Goal: Task Accomplishment & Management: Use online tool/utility

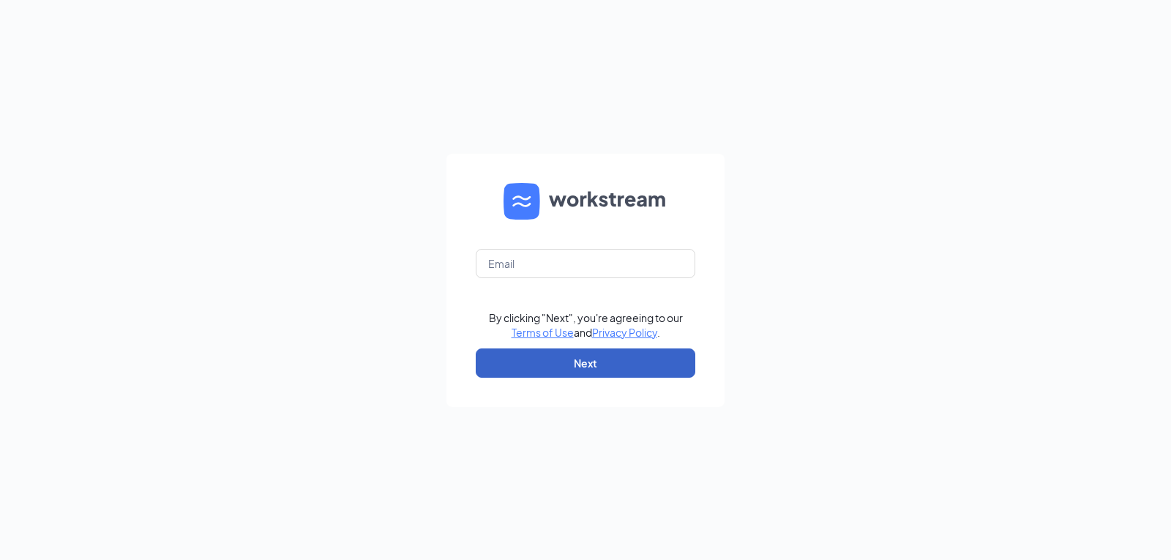
click at [566, 362] on button "Next" at bounding box center [586, 362] width 220 height 29
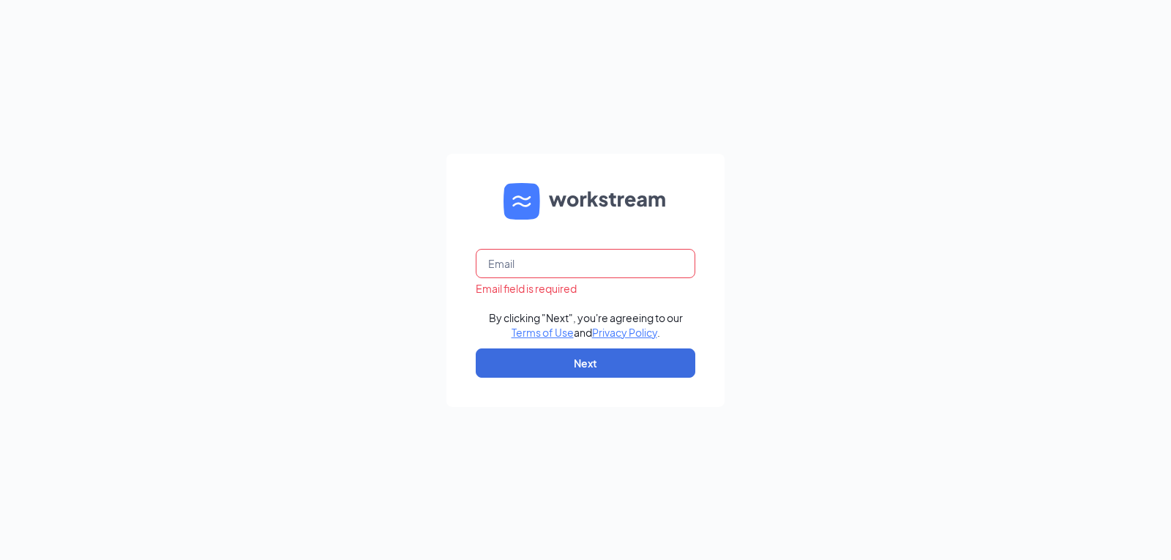
click at [517, 272] on input "text" at bounding box center [586, 263] width 220 height 29
type input "[EMAIL_ADDRESS][DOMAIN_NAME]"
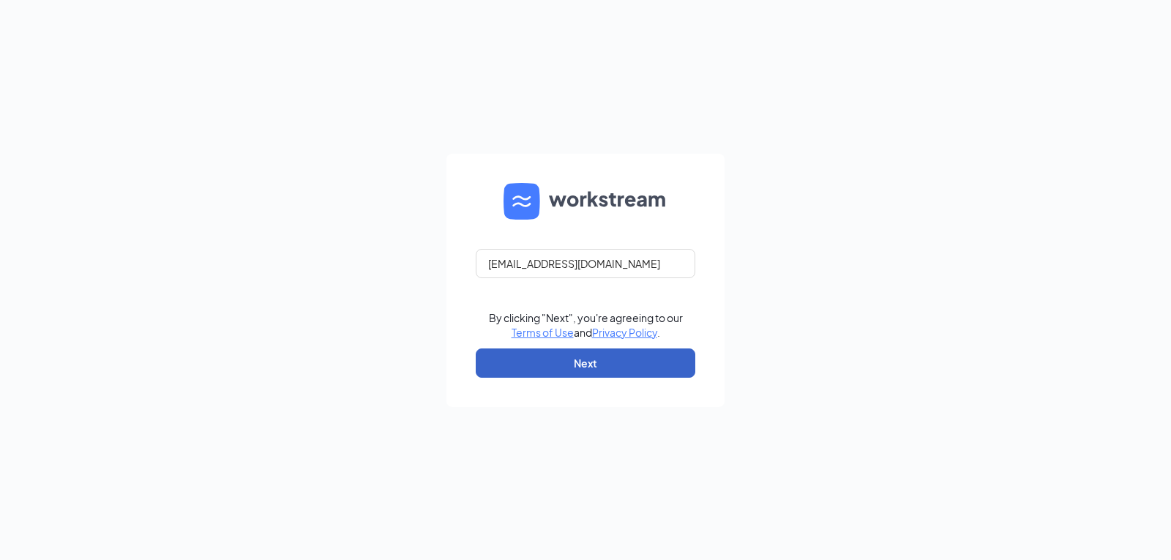
click at [608, 362] on button "Next" at bounding box center [586, 362] width 220 height 29
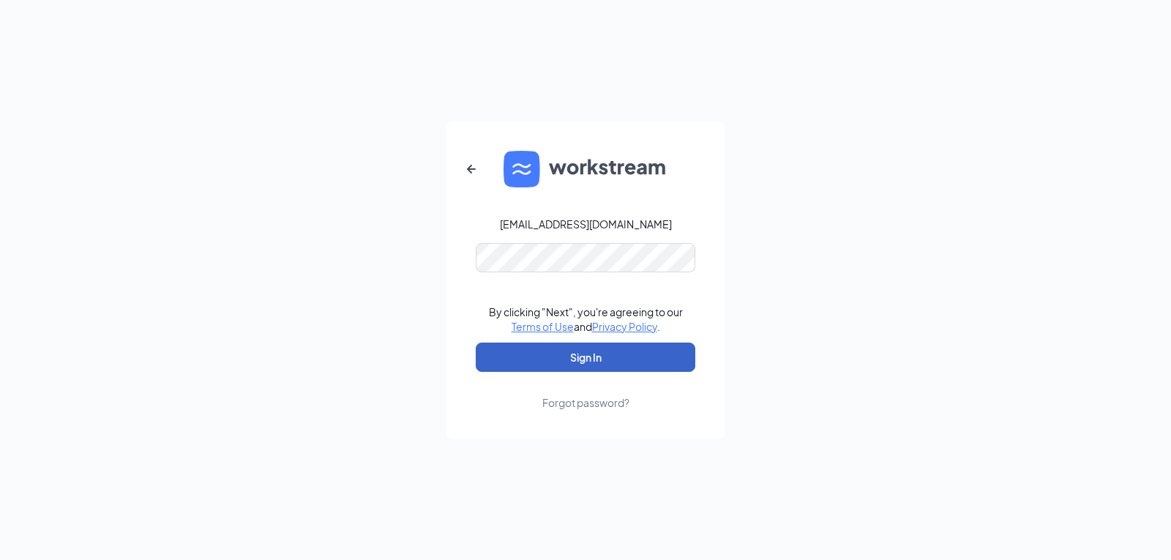
click at [603, 357] on button "Sign In" at bounding box center [586, 357] width 220 height 29
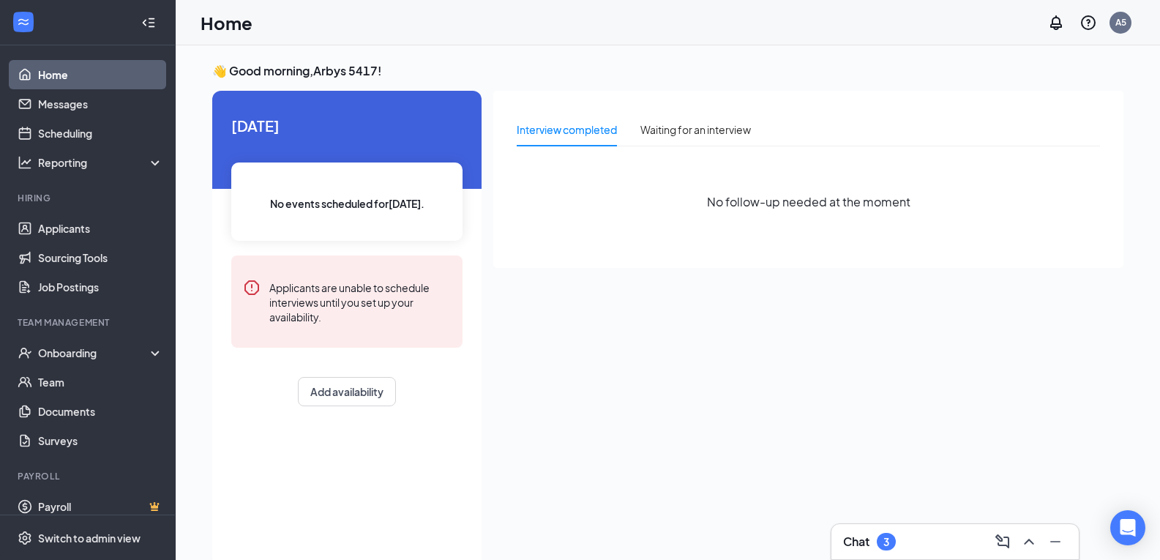
click at [544, 414] on div "Interview completed Waiting for an interview No follow-up needed at the moment" at bounding box center [808, 324] width 630 height 466
click at [81, 225] on link "Applicants" at bounding box center [100, 228] width 125 height 29
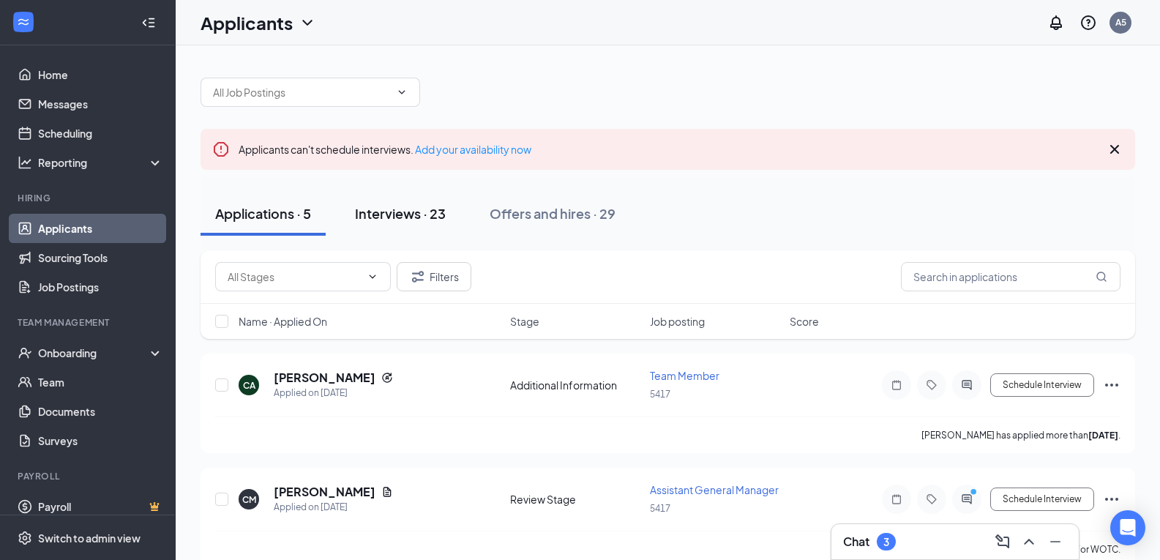
click at [392, 215] on div "Interviews · 23" at bounding box center [400, 213] width 91 height 18
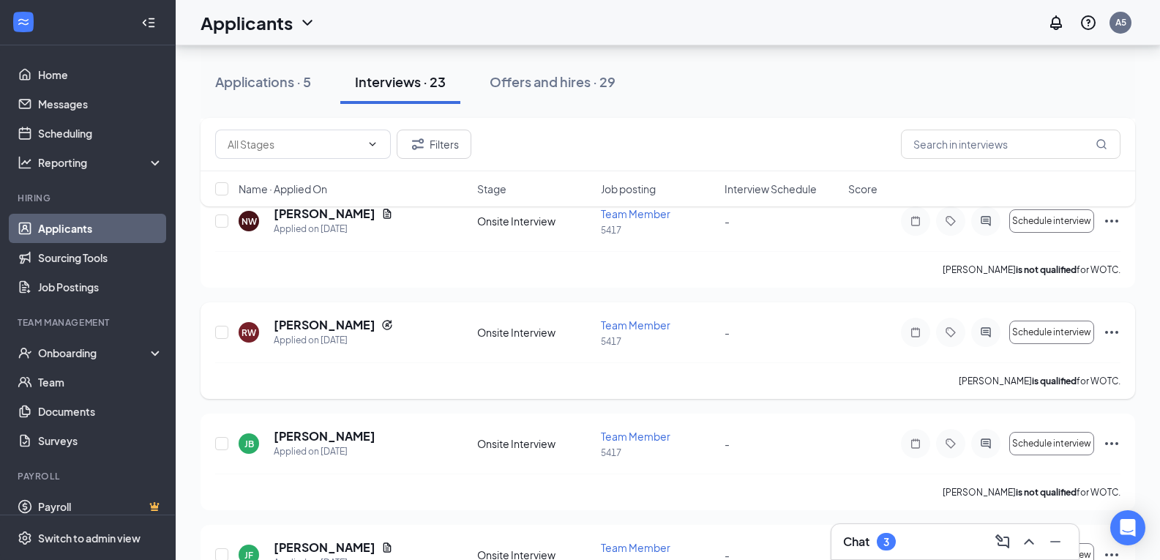
scroll to position [1611, 0]
click at [1067, 332] on span "Schedule interview" at bounding box center [1052, 331] width 79 height 10
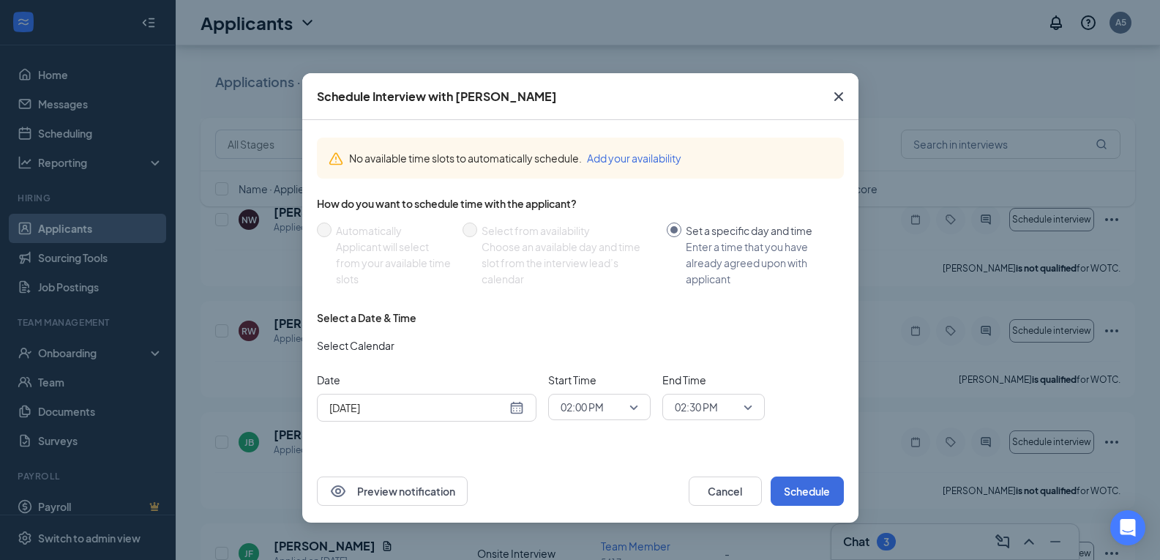
click at [521, 411] on div "Sep 15, 2025" at bounding box center [426, 408] width 195 height 16
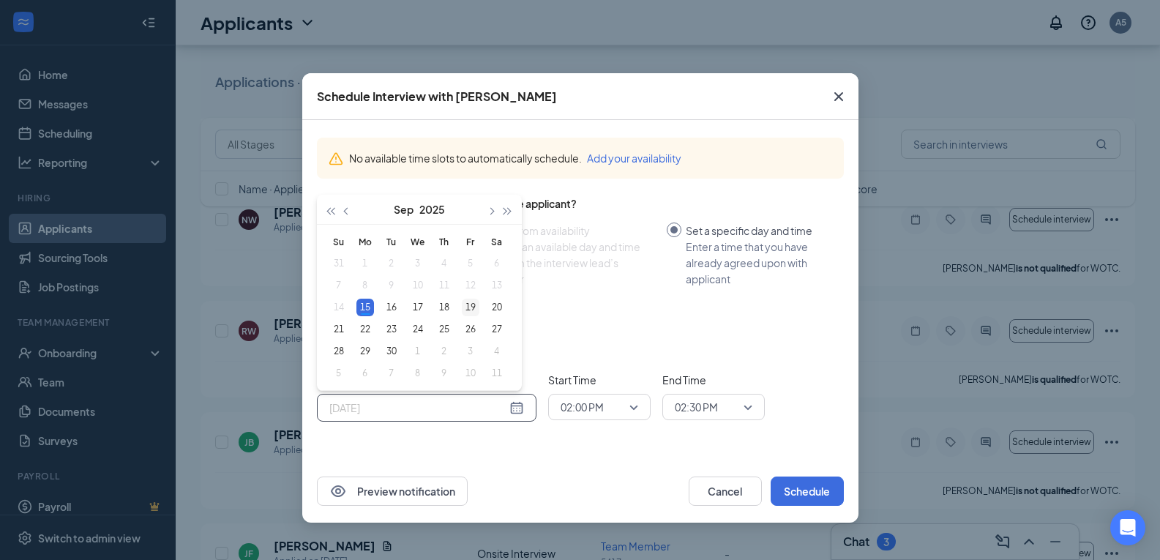
type input "Sep 19, 2025"
click at [472, 310] on div "19" at bounding box center [471, 308] width 18 height 18
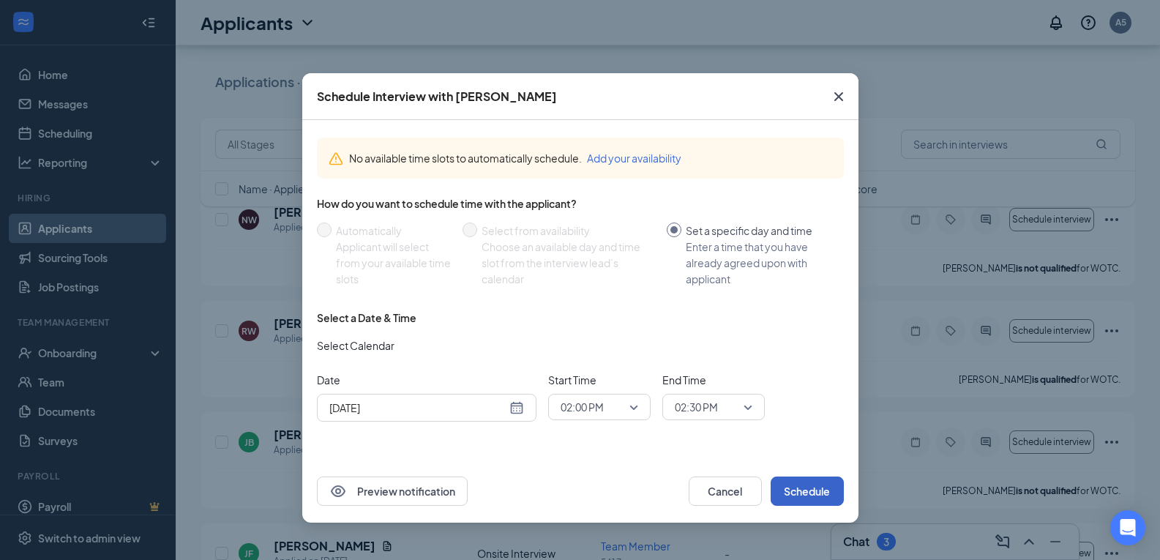
click at [811, 492] on button "Schedule" at bounding box center [807, 491] width 73 height 29
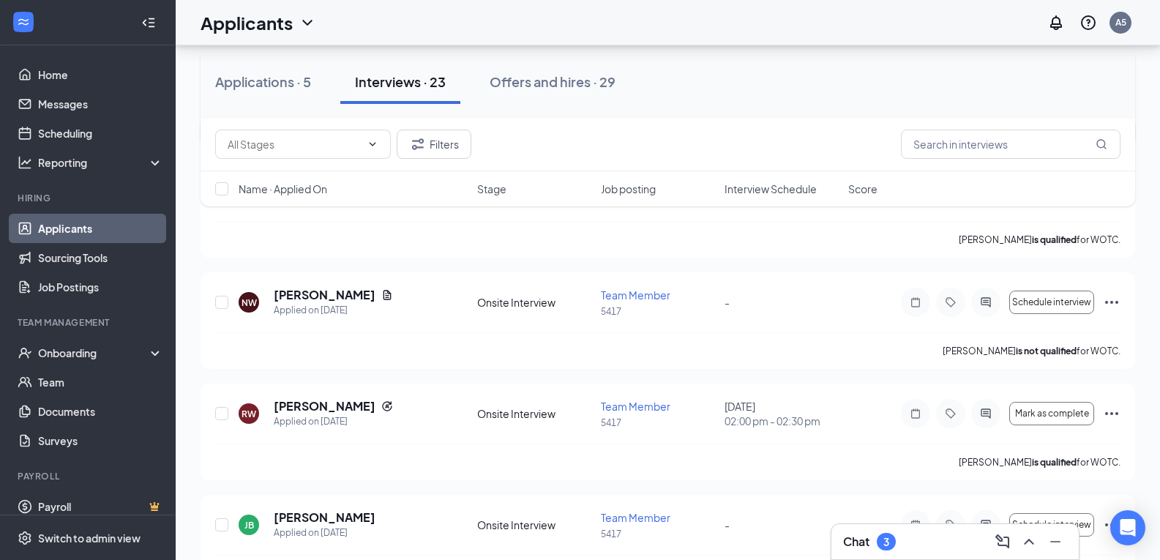
scroll to position [1537, 0]
